Goal: Information Seeking & Learning: Find specific page/section

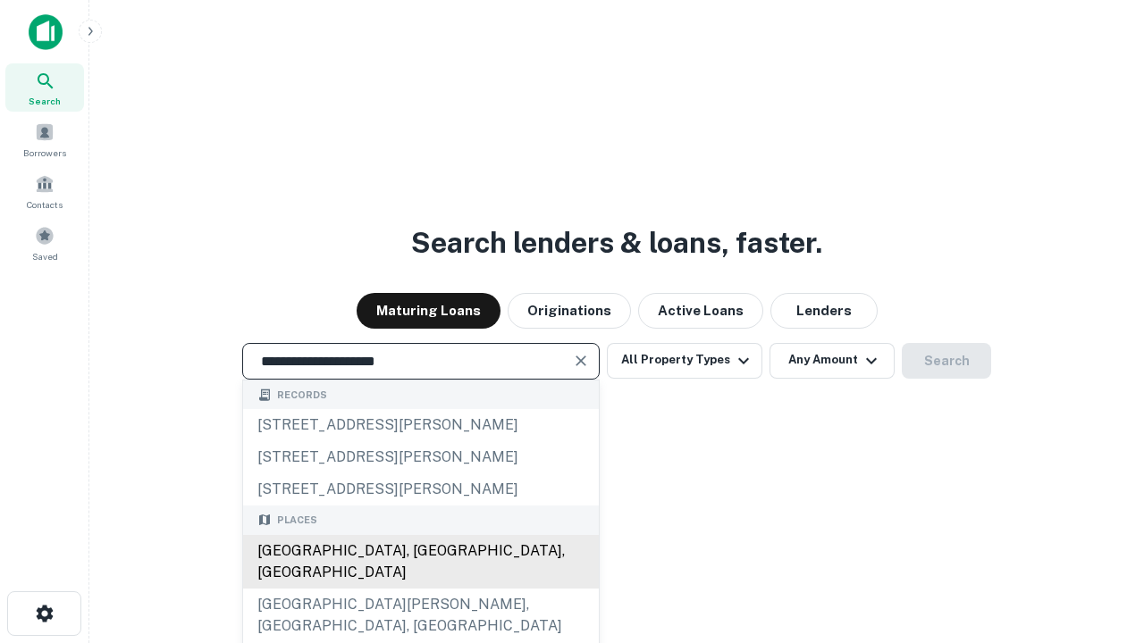
click at [420, 589] on div "[GEOGRAPHIC_DATA], [GEOGRAPHIC_DATA], [GEOGRAPHIC_DATA]" at bounding box center [421, 562] width 356 height 54
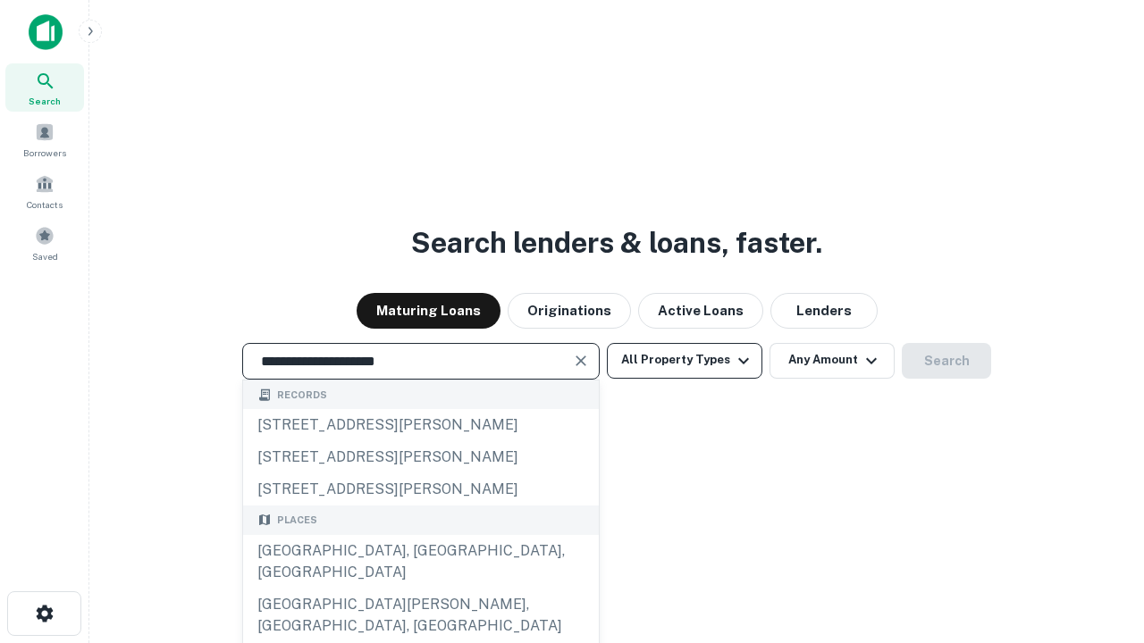
click at [684, 360] on button "All Property Types" at bounding box center [684, 361] width 155 height 36
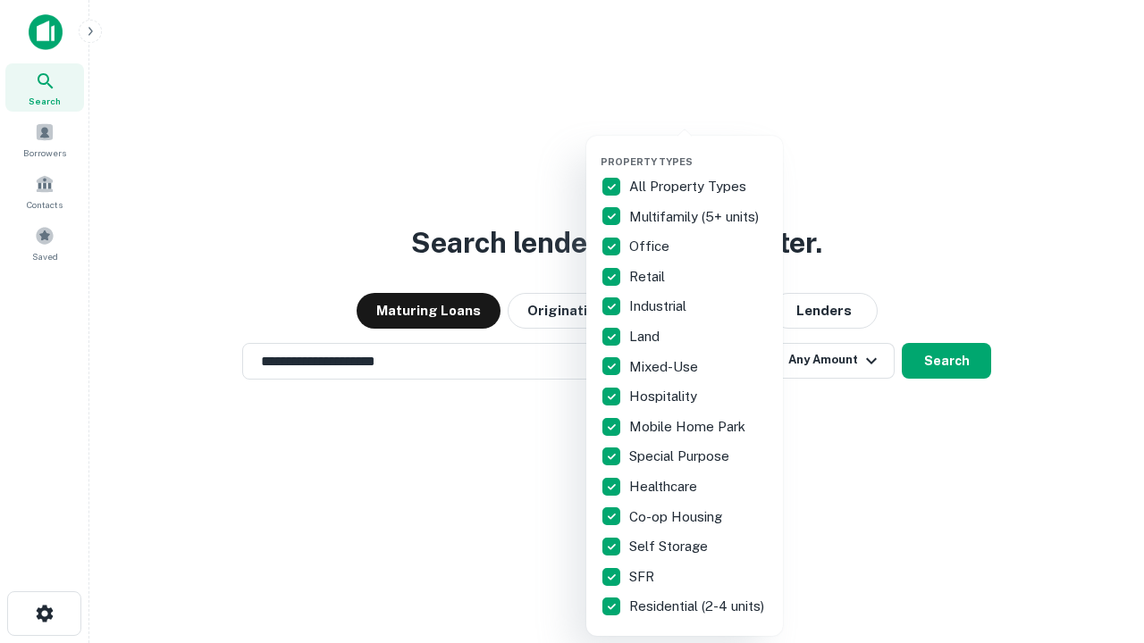
type input "**********"
click at [699, 150] on button "button" at bounding box center [698, 150] width 197 height 1
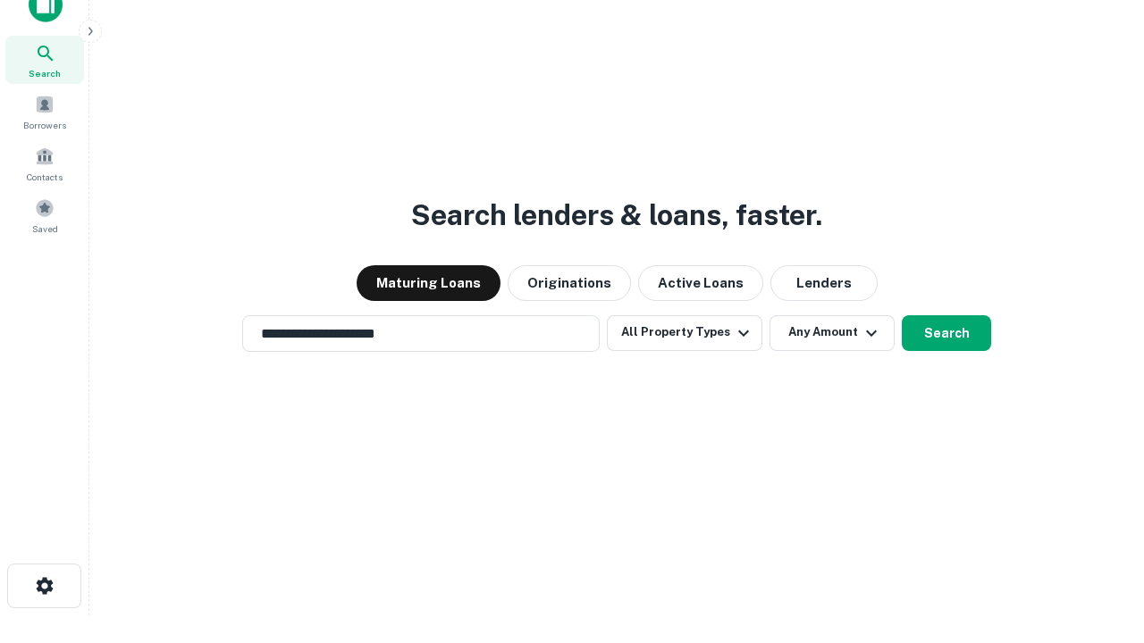
scroll to position [11, 215]
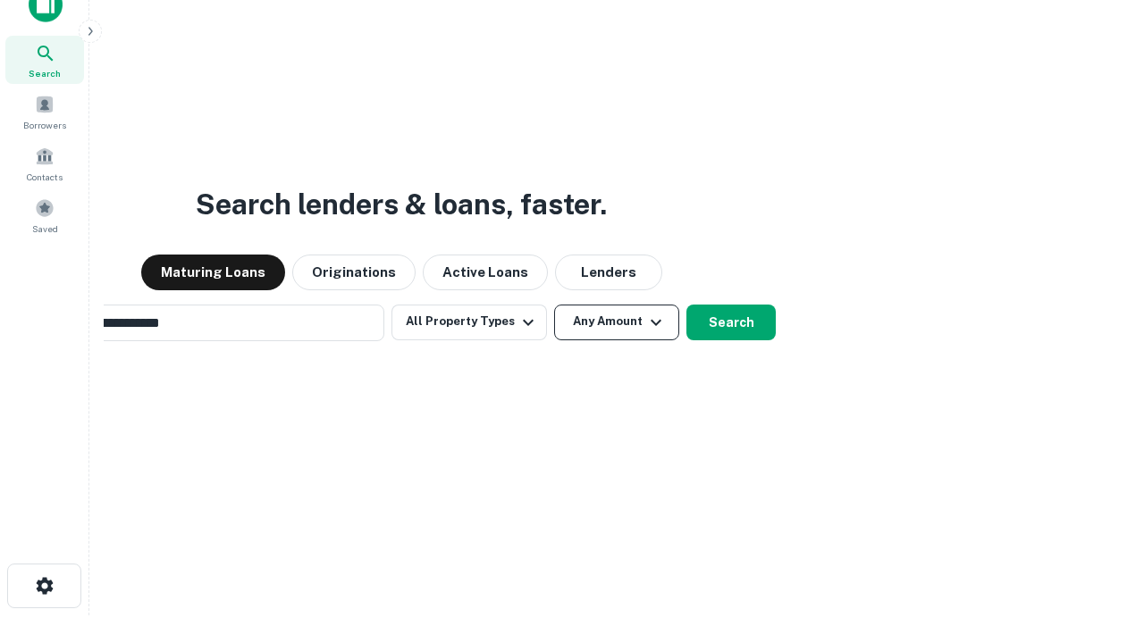
click at [554, 305] on button "Any Amount" at bounding box center [616, 323] width 125 height 36
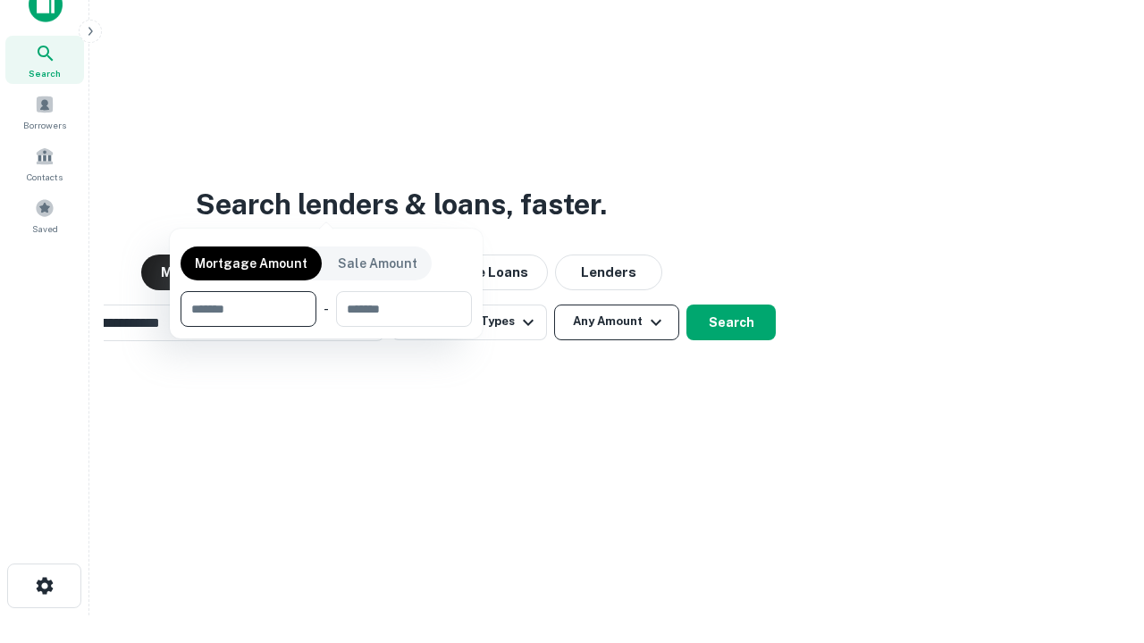
scroll to position [29, 0]
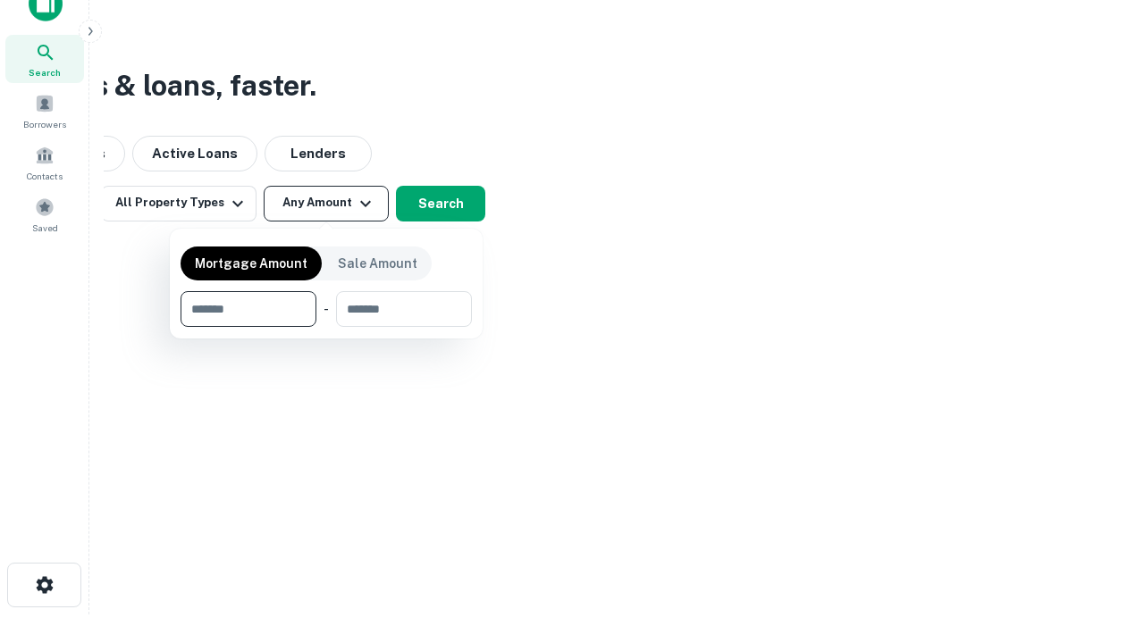
type input "*******"
click at [326, 327] on button "button" at bounding box center [325, 327] width 291 height 1
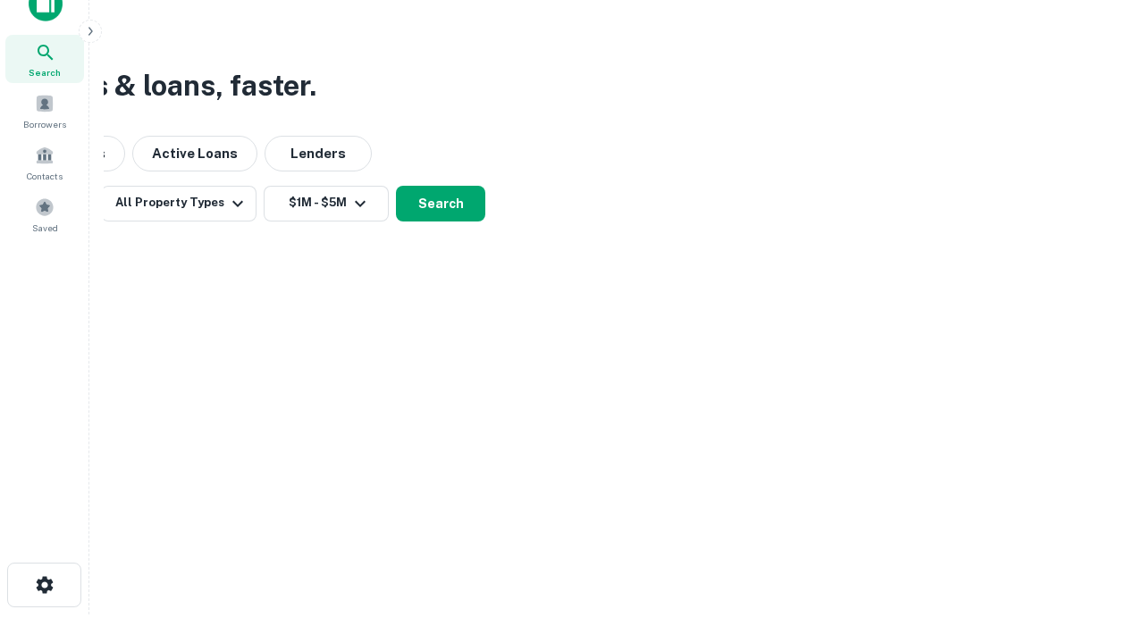
scroll to position [28, 0]
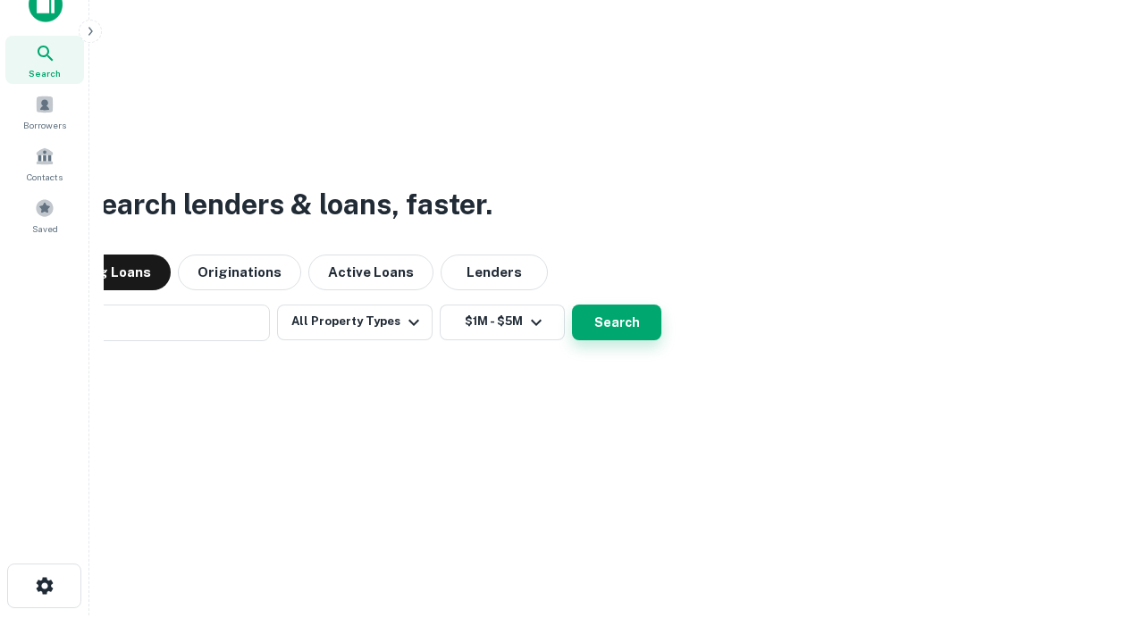
click at [572, 305] on button "Search" at bounding box center [616, 323] width 89 height 36
